Goal: Obtain resource: Download file/media

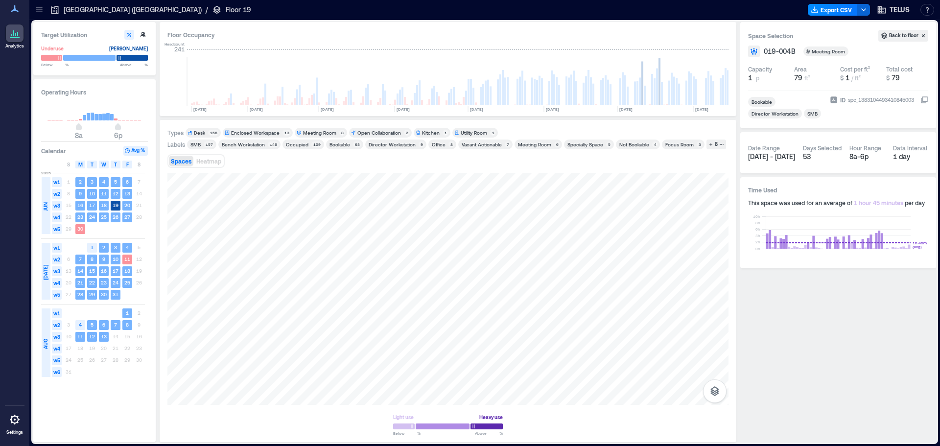
scroll to position [0, 892]
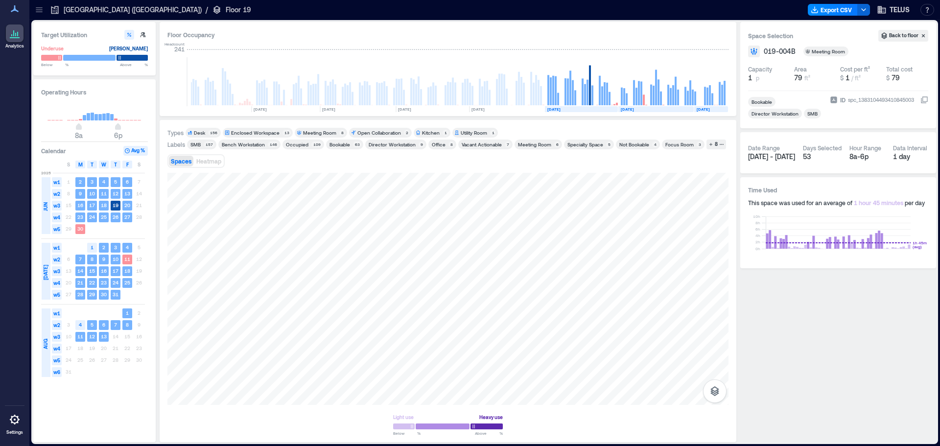
click at [42, 11] on icon at bounding box center [39, 10] width 10 height 10
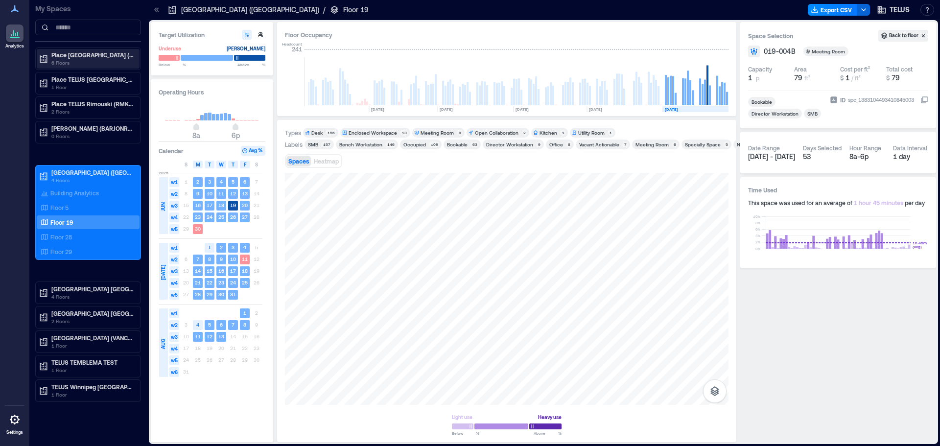
click at [92, 58] on p "Place [GEOGRAPHIC_DATA] (MTRLPQGL)" at bounding box center [92, 55] width 82 height 8
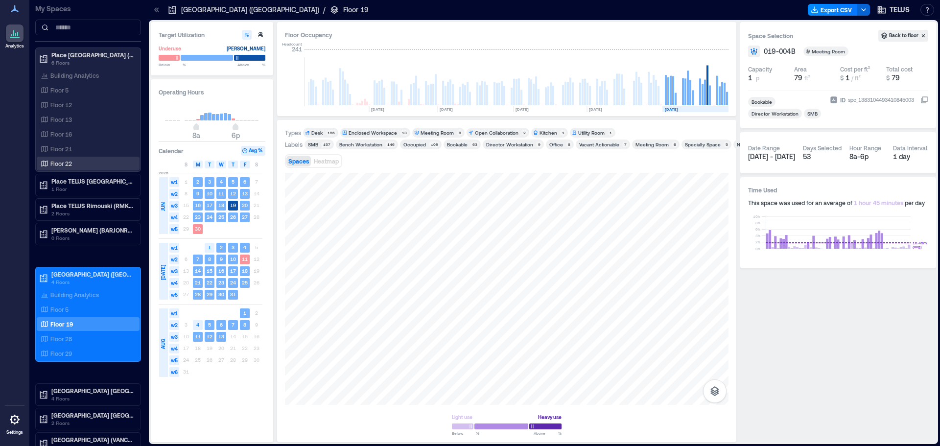
click at [67, 163] on p "Floor 22" at bounding box center [61, 164] width 22 height 8
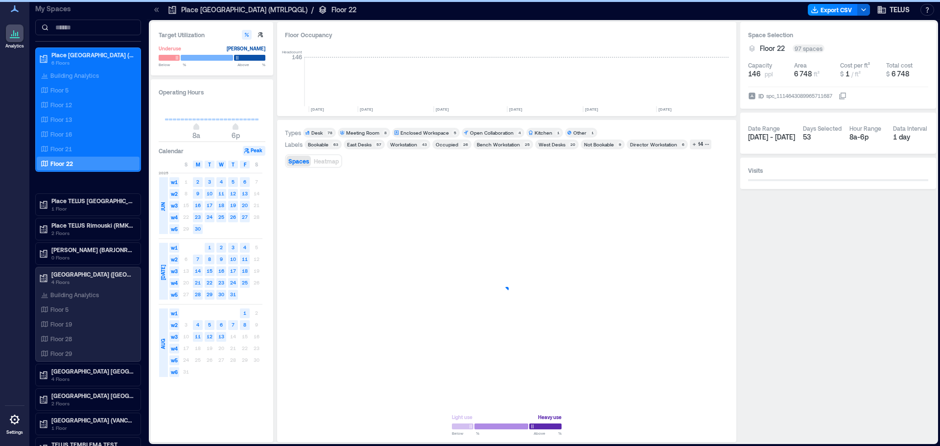
scroll to position [0, 1453]
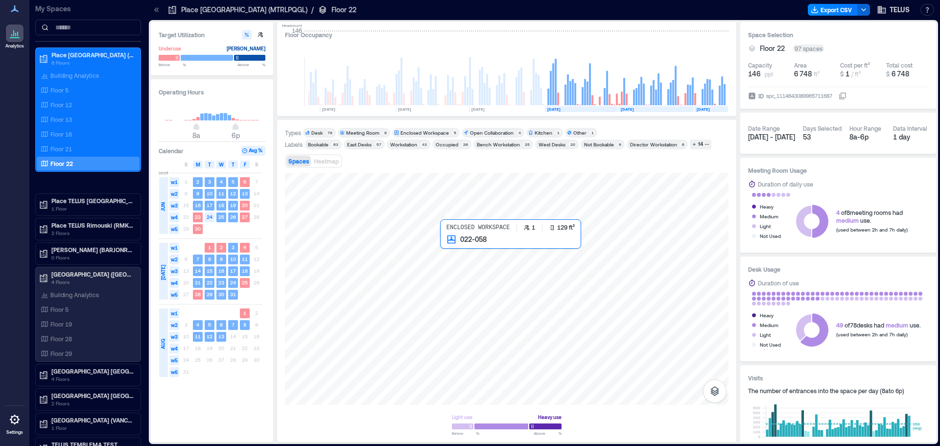
click at [452, 247] on div at bounding box center [507, 289] width 444 height 232
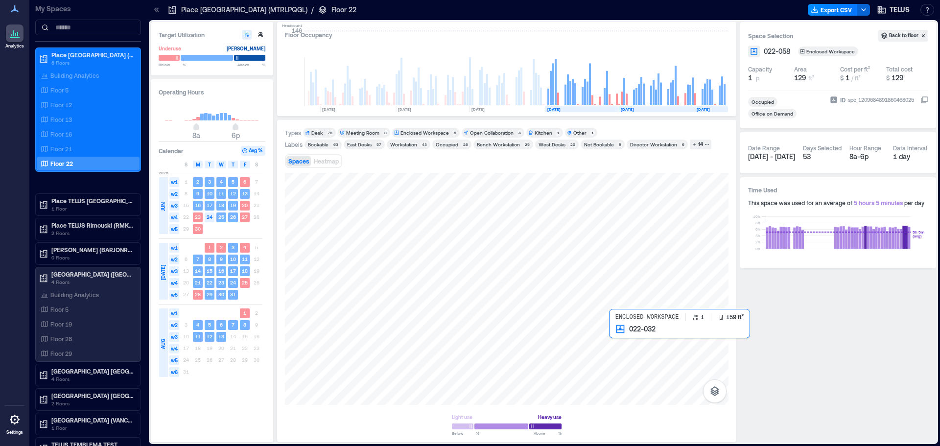
click at [629, 340] on div at bounding box center [507, 289] width 444 height 232
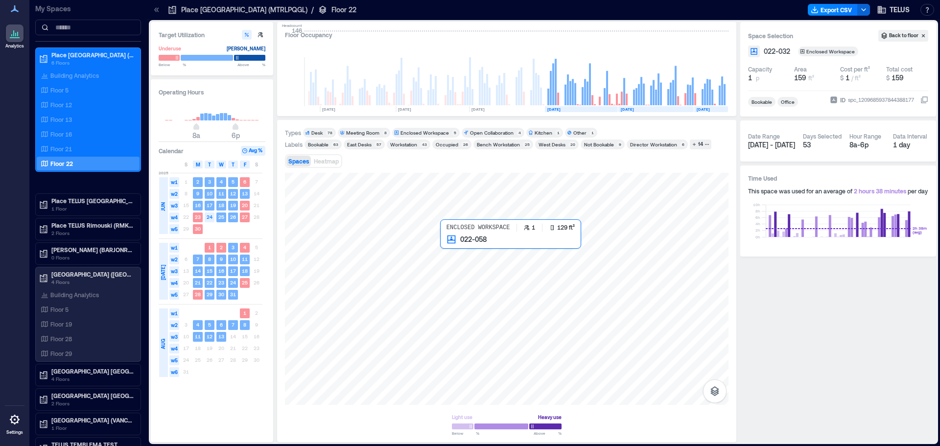
click at [450, 249] on div at bounding box center [507, 289] width 444 height 232
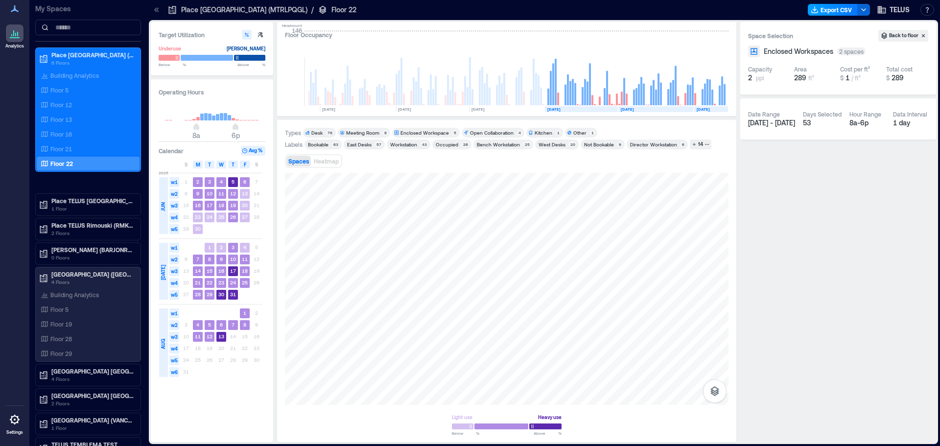
click at [843, 11] on button "Export CSV" at bounding box center [833, 10] width 50 height 12
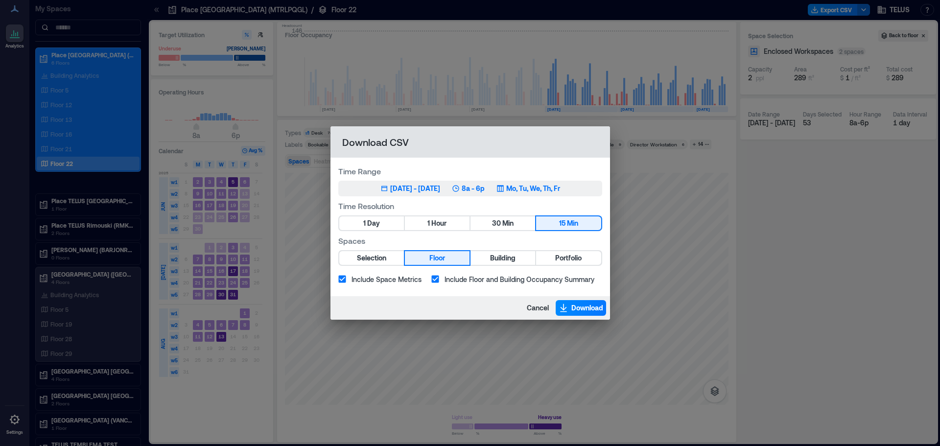
click at [418, 183] on button "Jun 2, 2025 - [DATE] 8a - 6p Mo, Tu, We, Th, Fr" at bounding box center [470, 189] width 264 height 16
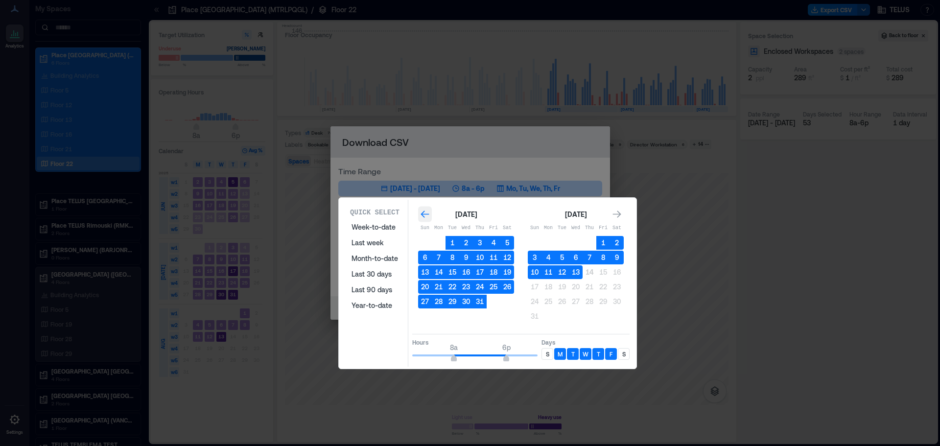
click at [420, 214] on icon "Go to previous month" at bounding box center [425, 215] width 10 height 10
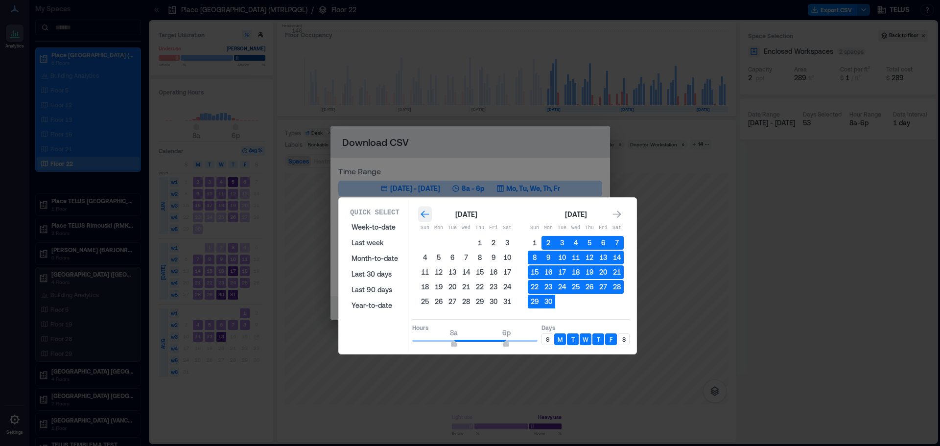
click at [421, 214] on icon "Go to previous month" at bounding box center [425, 215] width 10 height 10
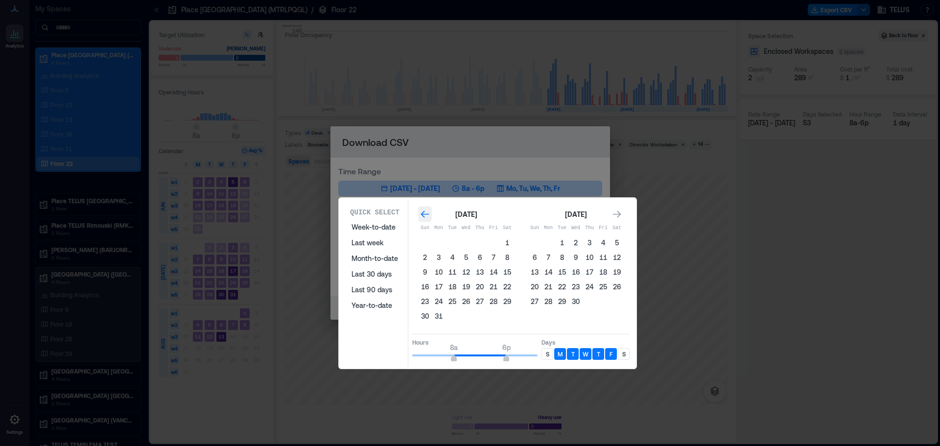
click at [421, 214] on icon "Go to previous month" at bounding box center [425, 215] width 10 height 10
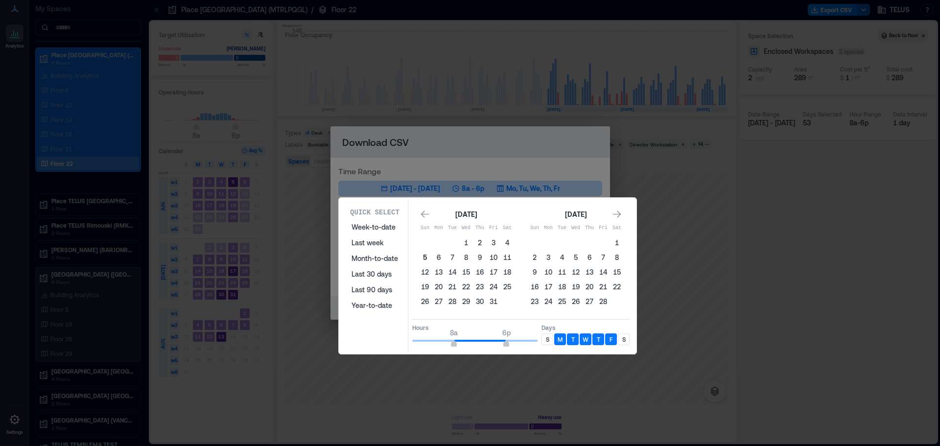
click at [425, 258] on button "5" at bounding box center [425, 258] width 14 height 14
click at [618, 212] on icon "Go to next month" at bounding box center [617, 215] width 10 height 10
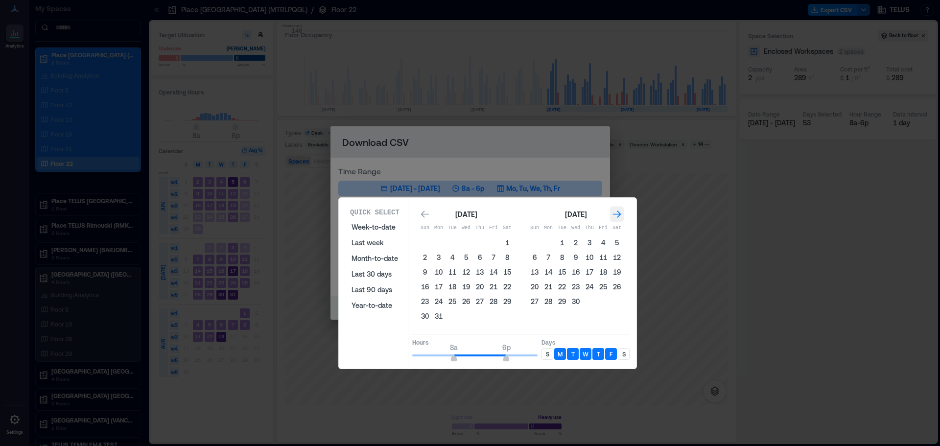
click at [619, 211] on icon "Go to next month" at bounding box center [617, 215] width 10 height 10
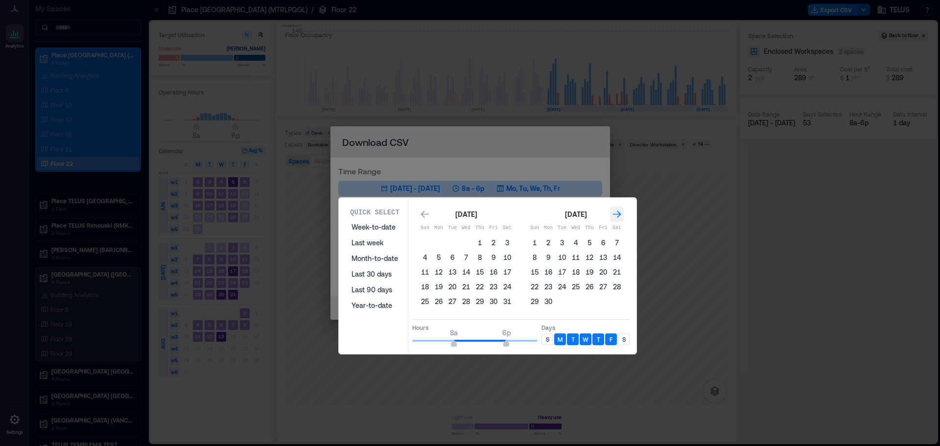
click at [618, 217] on icon "Go to next month" at bounding box center [617, 215] width 10 height 10
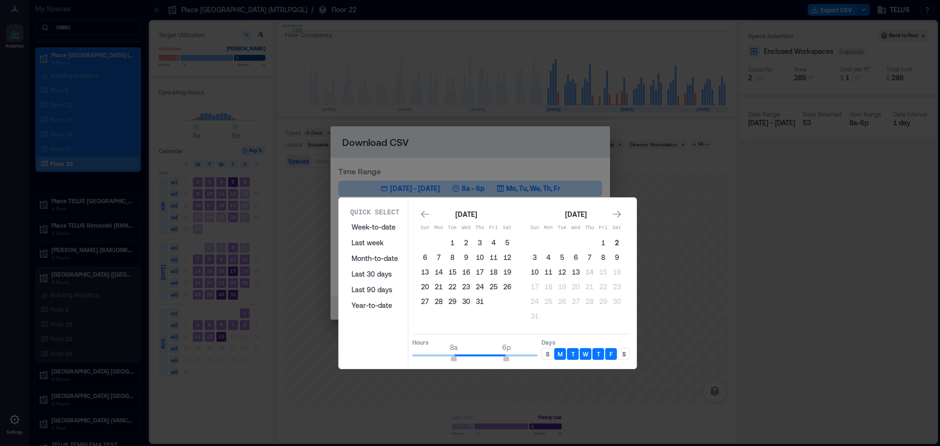
click at [616, 240] on button "2" at bounding box center [617, 243] width 14 height 14
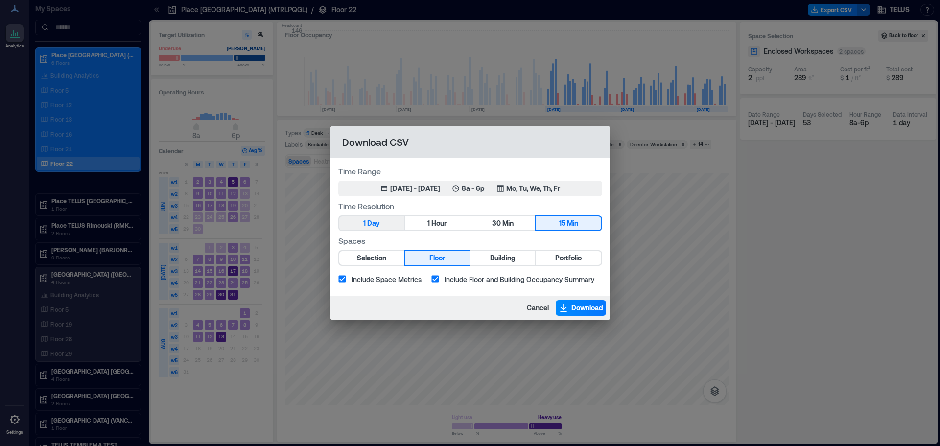
click at [390, 224] on button "1 Day" at bounding box center [371, 223] width 65 height 14
click at [540, 308] on span "Cancel" at bounding box center [538, 308] width 22 height 10
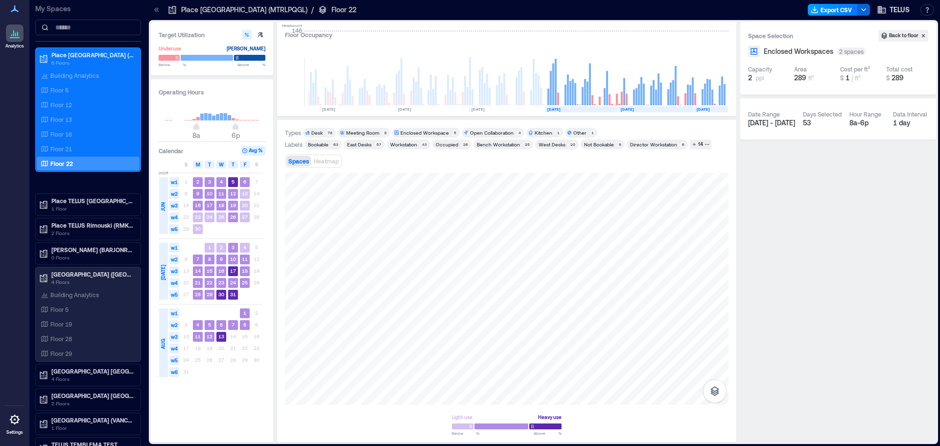
click at [823, 10] on button "Export CSV" at bounding box center [833, 10] width 50 height 12
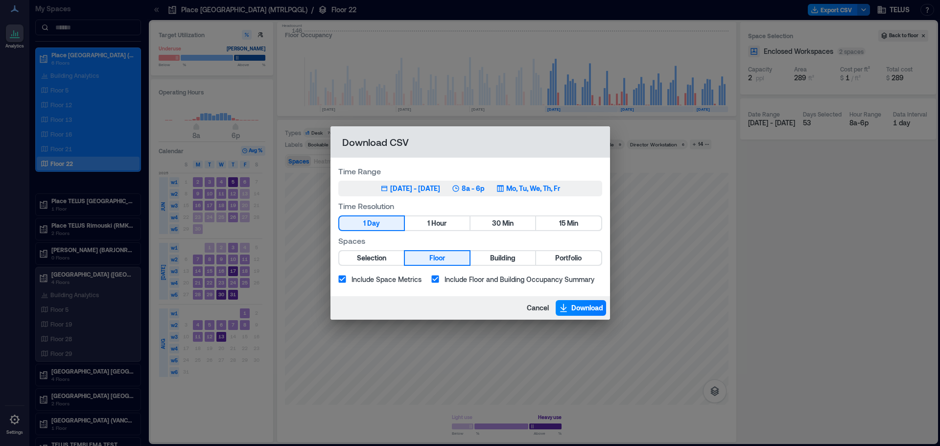
click at [398, 191] on div "[DATE] - [DATE]" at bounding box center [415, 189] width 50 height 10
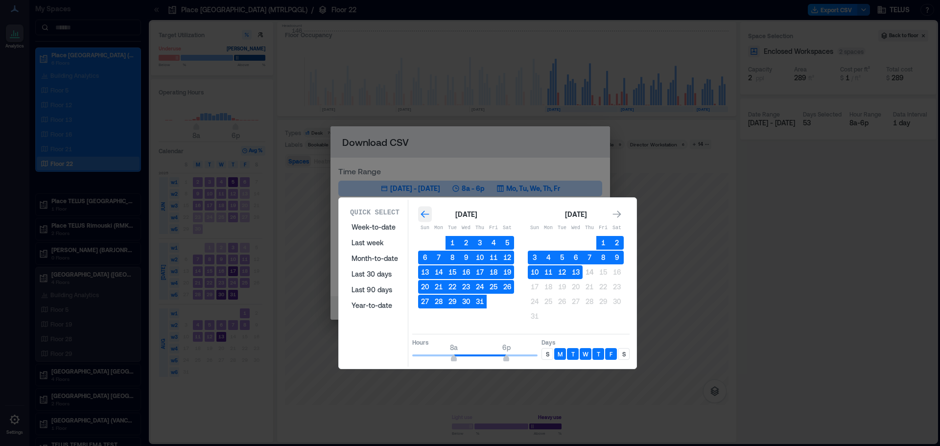
click at [422, 217] on icon "Go to previous month" at bounding box center [425, 215] width 10 height 10
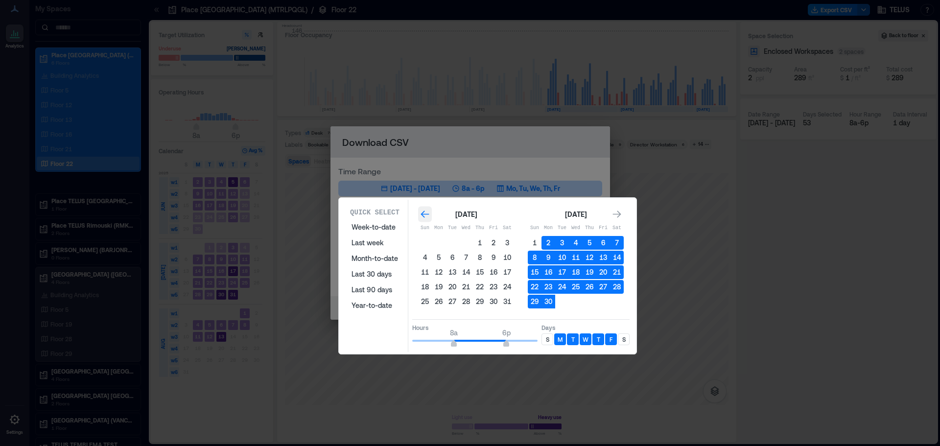
click at [422, 217] on icon "Go to previous month" at bounding box center [425, 215] width 10 height 10
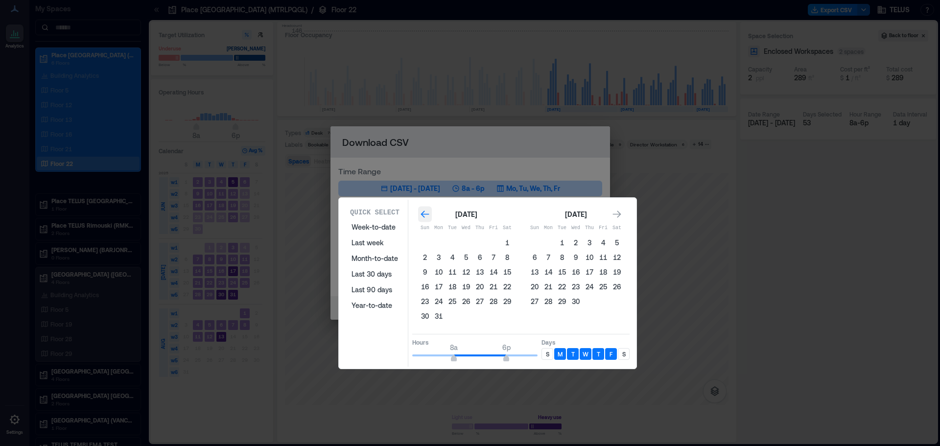
click at [422, 217] on icon "Go to previous month" at bounding box center [425, 215] width 10 height 10
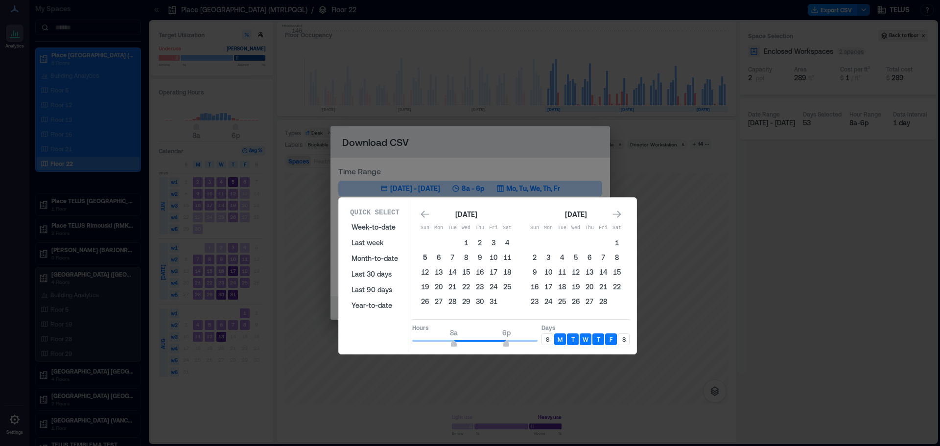
click at [423, 255] on button "5" at bounding box center [425, 258] width 14 height 14
click at [625, 213] on div "[DATE] Sun Mon Tue Wed Thu Fri Sat 1 2 3 4 5 6 7 8 9 10 11 12 13 14 15 16 17 18…" at bounding box center [520, 259] width 217 height 113
click at [621, 213] on icon "Go to next month" at bounding box center [617, 215] width 10 height 10
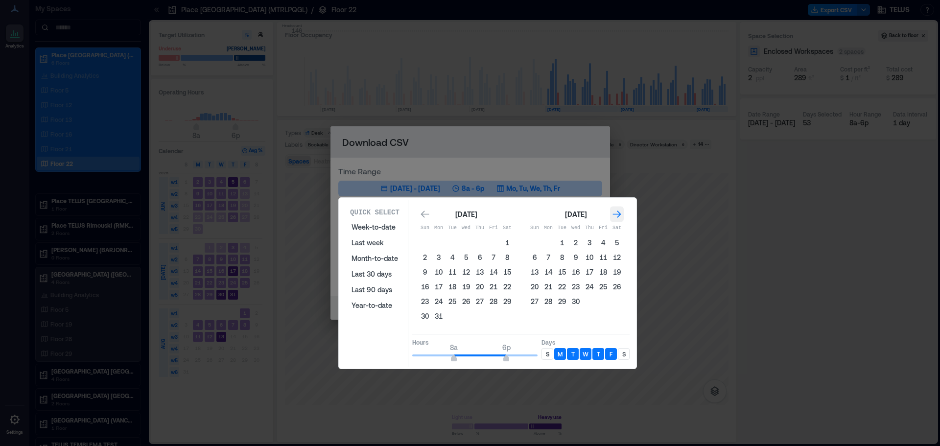
click at [621, 213] on icon "Go to next month" at bounding box center [617, 215] width 10 height 10
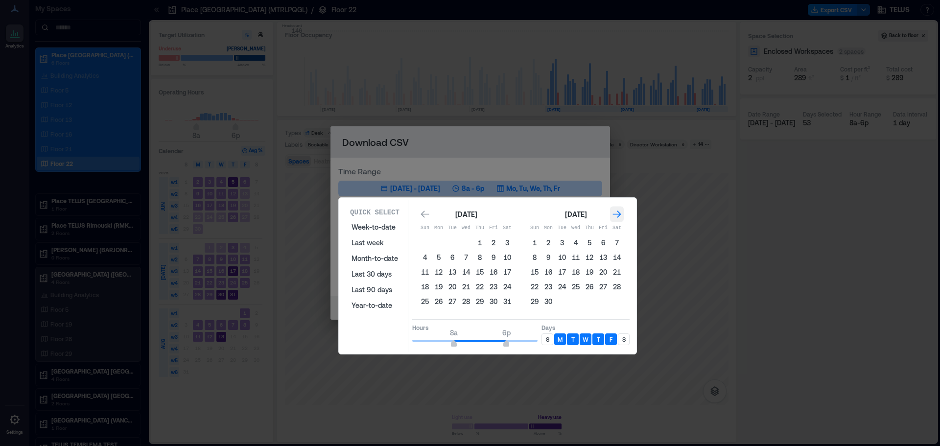
click at [619, 213] on icon "Go to next month" at bounding box center [617, 214] width 8 height 7
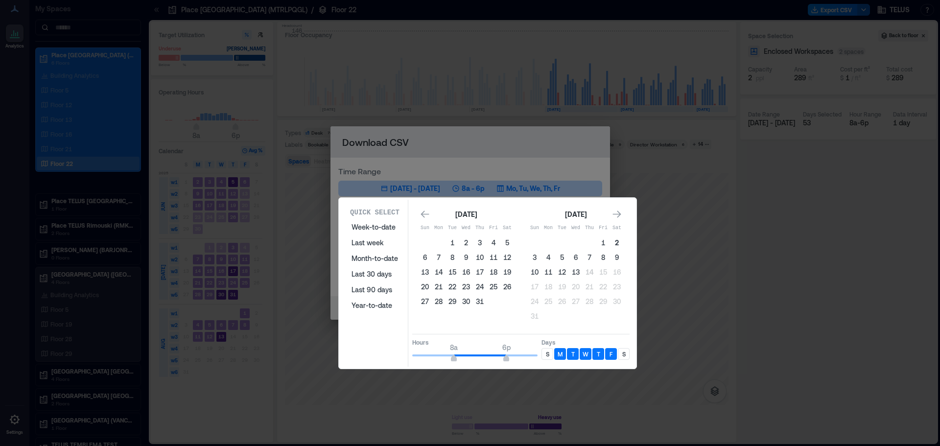
click at [618, 239] on button "2" at bounding box center [617, 243] width 14 height 14
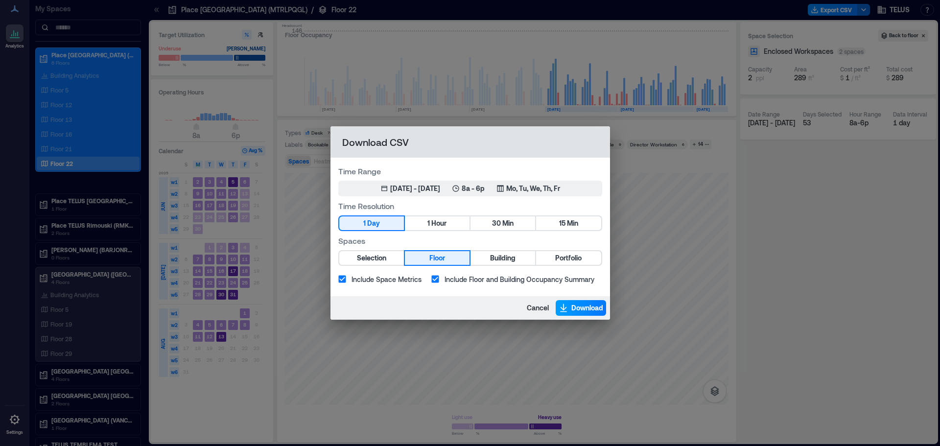
click at [577, 309] on span "Download" at bounding box center [587, 308] width 32 height 10
